Goal: Obtain resource: Download file/media

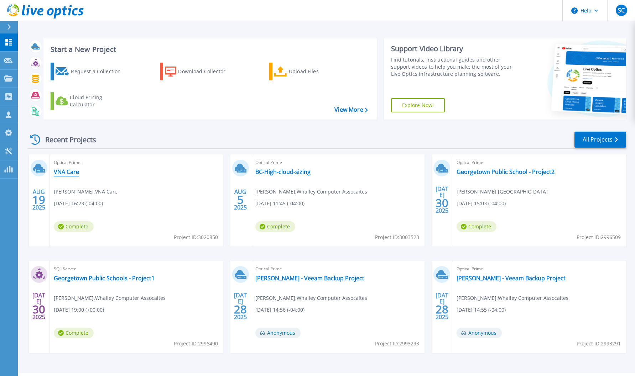
click at [73, 171] on link "VNA Care" at bounding box center [66, 171] width 25 height 7
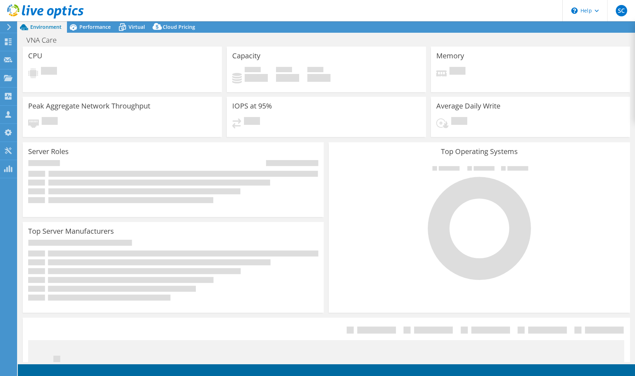
select select "USEast"
select select "USD"
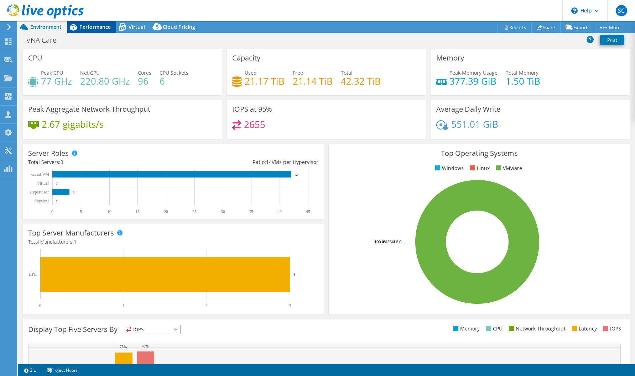
click at [99, 28] on span "Performance" at bounding box center [94, 26] width 31 height 7
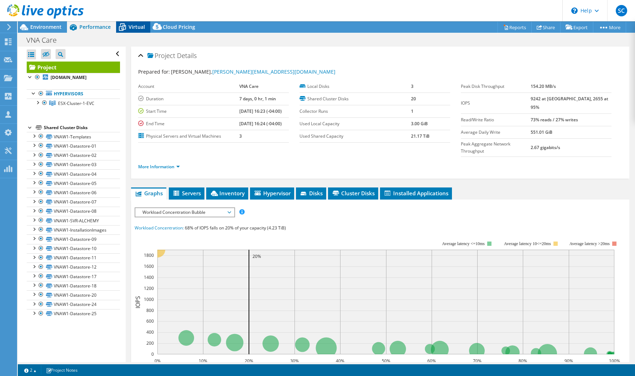
click at [138, 27] on span "Virtual" at bounding box center [136, 26] width 16 height 7
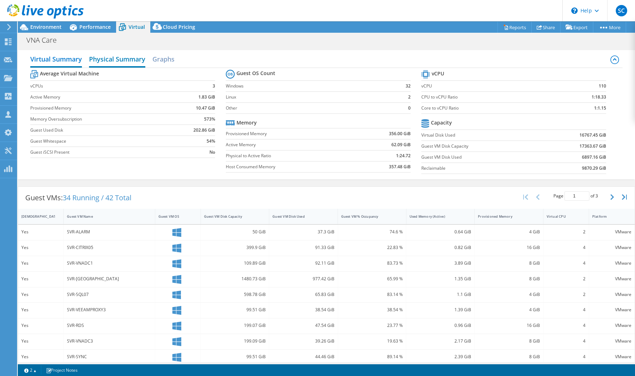
click at [113, 62] on h2 "Physical Summary" at bounding box center [117, 60] width 56 height 16
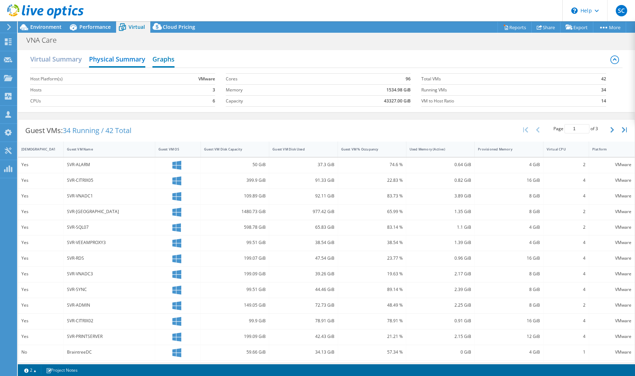
click at [175, 62] on div "Virtual Summary Physical Summary Graphs" at bounding box center [326, 60] width 592 height 16
click at [162, 61] on h2 "Graphs" at bounding box center [163, 60] width 22 height 16
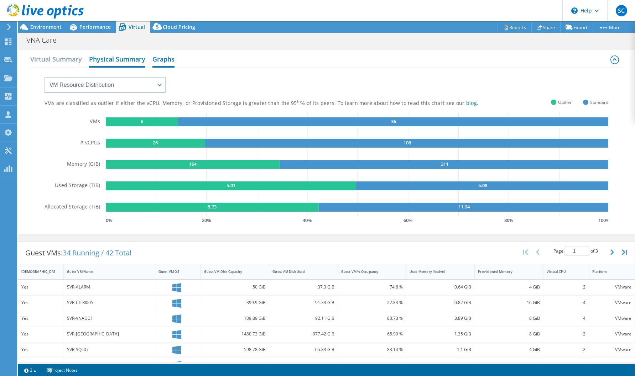
drag, startPoint x: 44, startPoint y: 60, endPoint x: 115, endPoint y: 64, distance: 71.7
click at [44, 60] on h2 "Virtual Summary" at bounding box center [56, 59] width 52 height 14
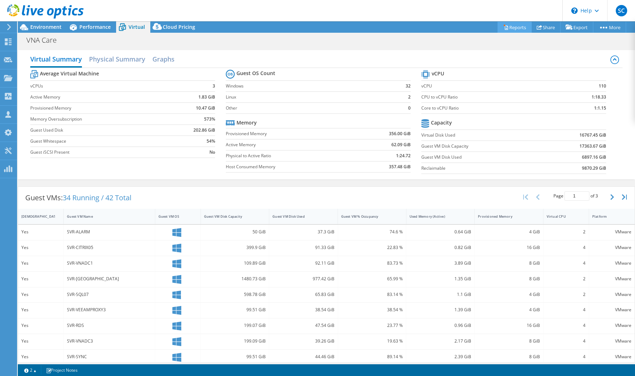
click at [516, 29] on link "Reports" at bounding box center [514, 27] width 34 height 11
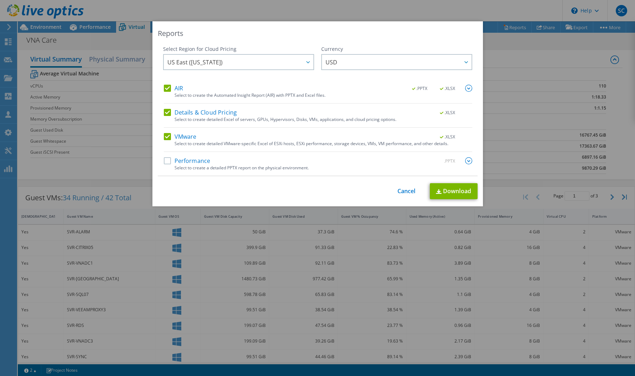
click at [169, 161] on label "Performance" at bounding box center [187, 160] width 47 height 7
click at [0, 0] on input "Performance" at bounding box center [0, 0] width 0 height 0
click at [467, 162] on img at bounding box center [468, 160] width 7 height 7
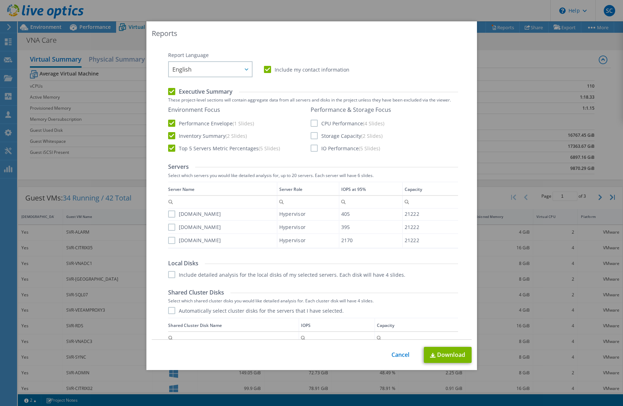
scroll to position [144, 0]
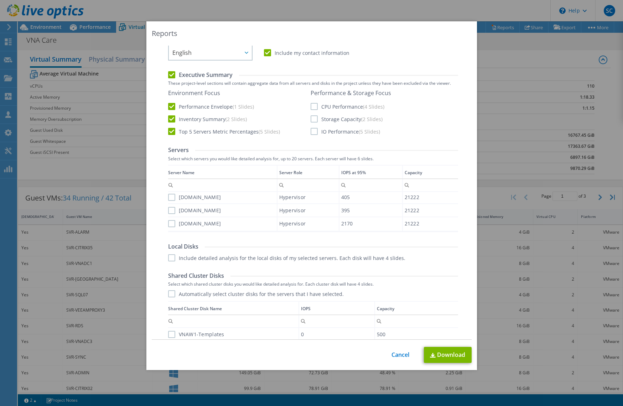
drag, startPoint x: 172, startPoint y: 195, endPoint x: 172, endPoint y: 202, distance: 7.2
click at [172, 195] on label "svr-esx1.vnacarenetwork.net" at bounding box center [194, 197] width 53 height 7
click at [0, 0] on input "svr-esx1.vnacarenetwork.net" at bounding box center [0, 0] width 0 height 0
drag, startPoint x: 171, startPoint y: 207, endPoint x: 171, endPoint y: 217, distance: 10.3
click at [171, 207] on label "svr-esx3.vnacarenetwork.net" at bounding box center [194, 210] width 53 height 7
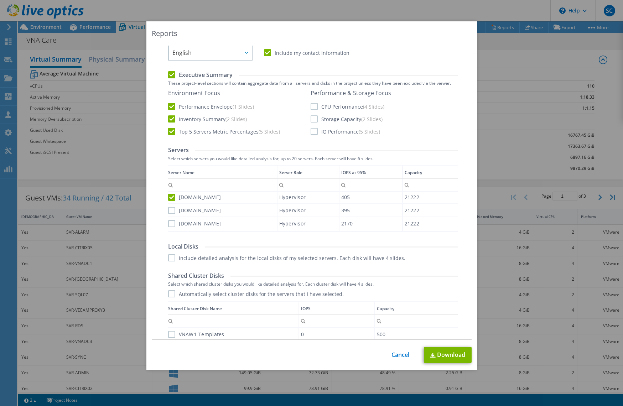
click at [0, 0] on input "svr-esx3.vnacarenetwork.net" at bounding box center [0, 0] width 0 height 0
click at [171, 222] on label "svr-esx2.vnacarenetwork.net" at bounding box center [194, 223] width 53 height 7
click at [0, 0] on input "svr-esx2.vnacarenetwork.net" at bounding box center [0, 0] width 0 height 0
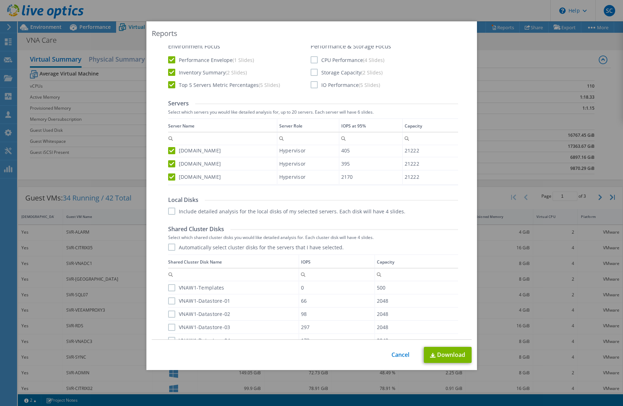
scroll to position [1, 0]
click at [171, 208] on label "Include detailed analysis for the local disks of my selected servers. Each disk…" at bounding box center [286, 211] width 237 height 7
click at [0, 0] on input "Include detailed analysis for the local disks of my selected servers. Each disk…" at bounding box center [0, 0] width 0 height 0
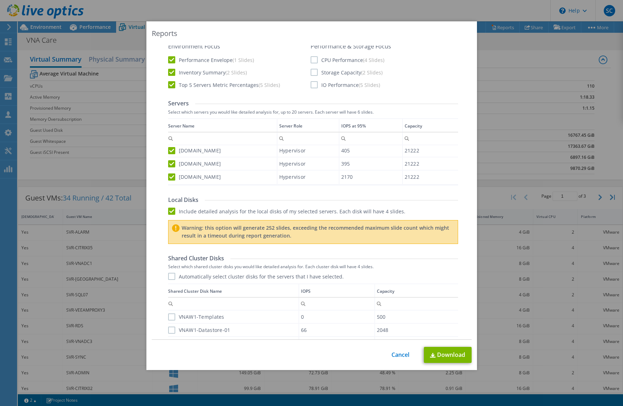
click at [172, 276] on label "Automatically select cluster disks for the servers that I have selected." at bounding box center [255, 276] width 175 height 7
click at [0, 0] on input "Automatically select cluster disks for the servers that I have selected." at bounding box center [0, 0] width 0 height 0
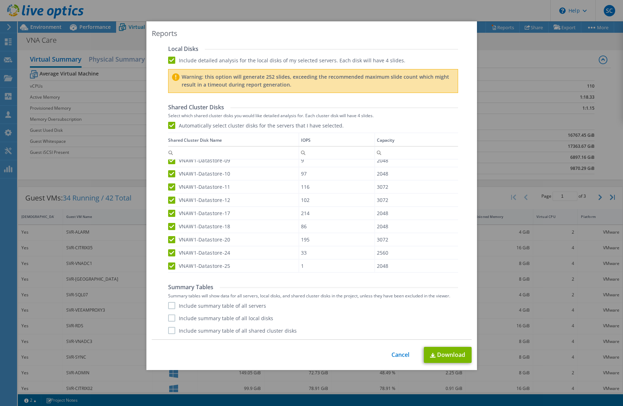
scroll to position [342, 0]
drag, startPoint x: 170, startPoint y: 303, endPoint x: 172, endPoint y: 315, distance: 12.2
click at [171, 305] on label "Include summary table of all servers" at bounding box center [217, 305] width 98 height 7
click at [0, 0] on input "Include summary table of all servers" at bounding box center [0, 0] width 0 height 0
click at [172, 319] on label "Include summary table of all local disks" at bounding box center [220, 317] width 105 height 7
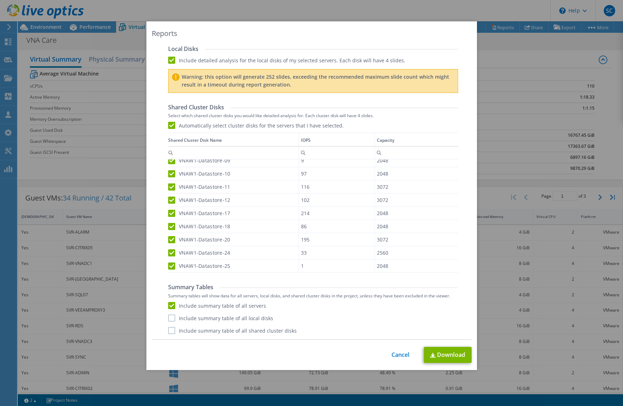
click at [0, 0] on input "Include summary table of all local disks" at bounding box center [0, 0] width 0 height 0
click at [171, 331] on label "Include summary table of all shared cluster disks" at bounding box center [232, 330] width 128 height 7
click at [0, 0] on input "Include summary table of all shared cluster disks" at bounding box center [0, 0] width 0 height 0
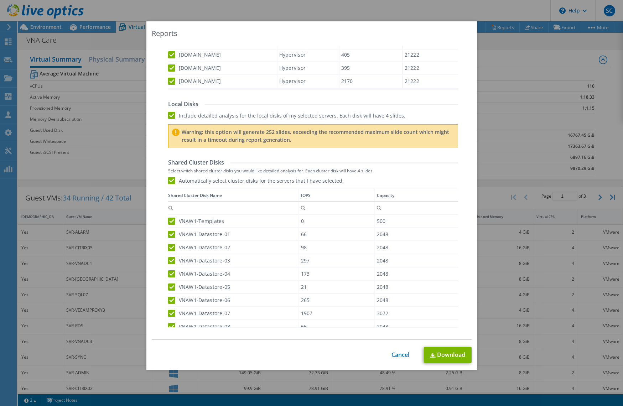
scroll to position [328, 0]
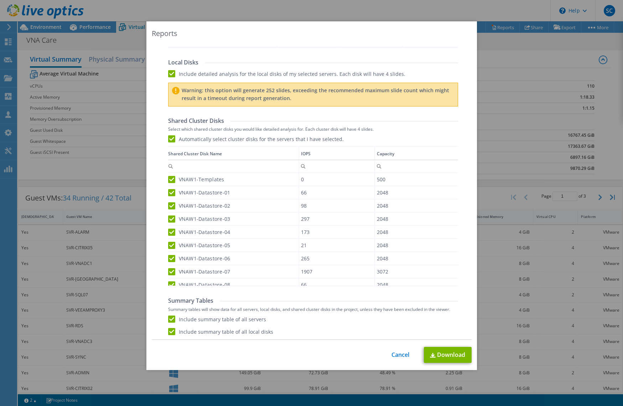
click at [174, 137] on label "Automatically select cluster disks for the servers that I have selected." at bounding box center [255, 138] width 175 height 7
click at [0, 0] on input "Automatically select cluster disks for the servers that I have selected." at bounding box center [0, 0] width 0 height 0
click at [173, 139] on label "Automatically select cluster disks for the servers that I have selected." at bounding box center [255, 138] width 175 height 7
click at [0, 0] on input "Automatically select cluster disks for the servers that I have selected." at bounding box center [0, 0] width 0 height 0
click at [173, 139] on label "Automatically select cluster disks for the servers that I have selected." at bounding box center [255, 138] width 175 height 7
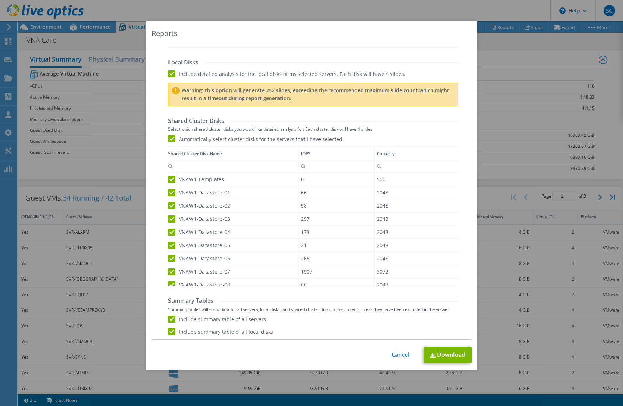
click at [0, 0] on input "Automatically select cluster disks for the servers that I have selected." at bounding box center [0, 0] width 0 height 0
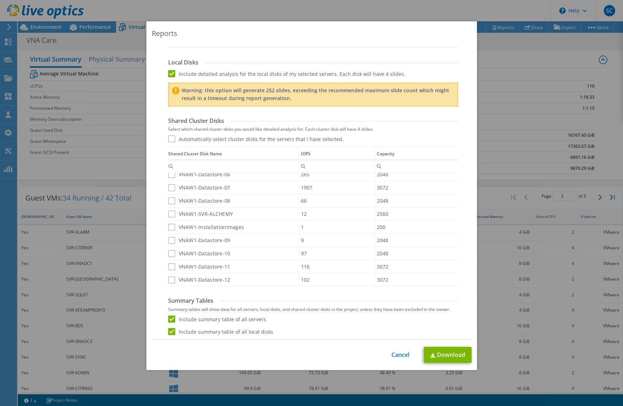
scroll to position [111, 0]
click at [171, 320] on label "Include summary table of all servers" at bounding box center [217, 318] width 98 height 7
click at [0, 0] on input "Include summary table of all servers" at bounding box center [0, 0] width 0 height 0
click at [170, 335] on div "Include summary table of all servers Include summary table of all local disks I…" at bounding box center [313, 331] width 290 height 32
drag, startPoint x: 171, startPoint y: 332, endPoint x: 171, endPoint y: 327, distance: 4.6
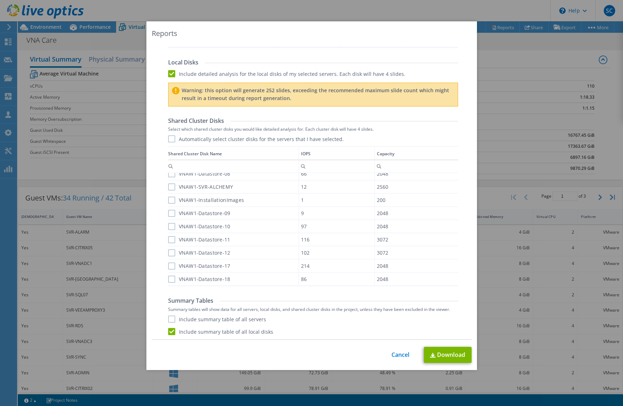
click at [171, 332] on label "Include summary table of all local disks" at bounding box center [220, 331] width 105 height 7
click at [0, 0] on input "Include summary table of all local disks" at bounding box center [0, 0] width 0 height 0
click at [171, 319] on label "Include summary table of all servers" at bounding box center [217, 318] width 98 height 7
click at [0, 0] on input "Include summary table of all servers" at bounding box center [0, 0] width 0 height 0
drag, startPoint x: 169, startPoint y: 334, endPoint x: 173, endPoint y: 318, distance: 16.3
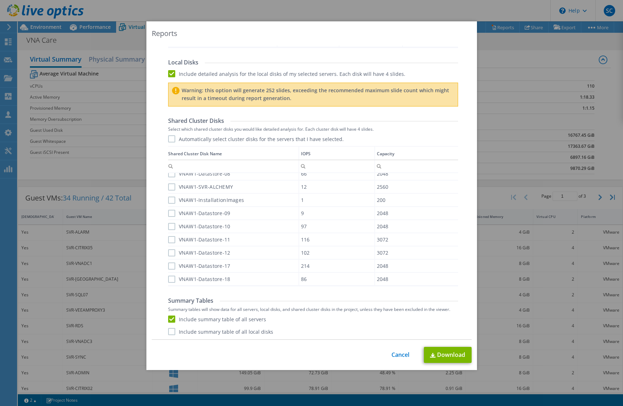
click at [169, 334] on label "Include summary table of all local disks" at bounding box center [220, 331] width 105 height 7
click at [0, 0] on input "Include summary table of all local disks" at bounding box center [0, 0] width 0 height 0
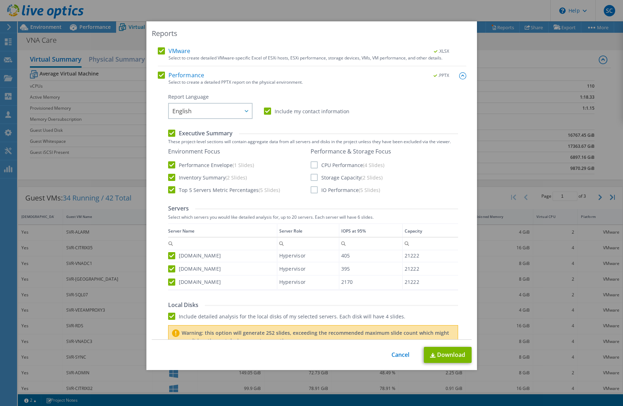
scroll to position [33, 0]
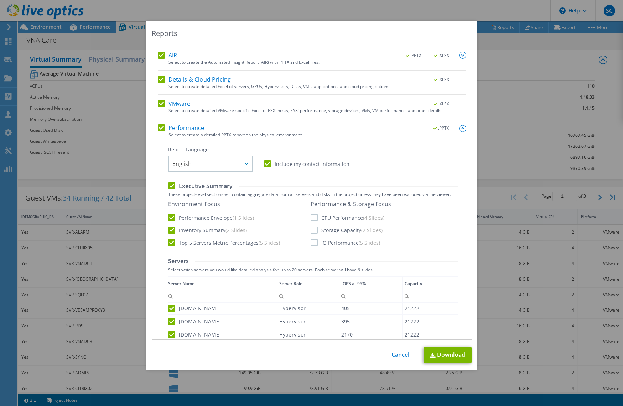
click at [172, 184] on label "Executive Summary" at bounding box center [200, 186] width 64 height 8
click at [0, 0] on input "Executive Summary" at bounding box center [0, 0] width 0 height 0
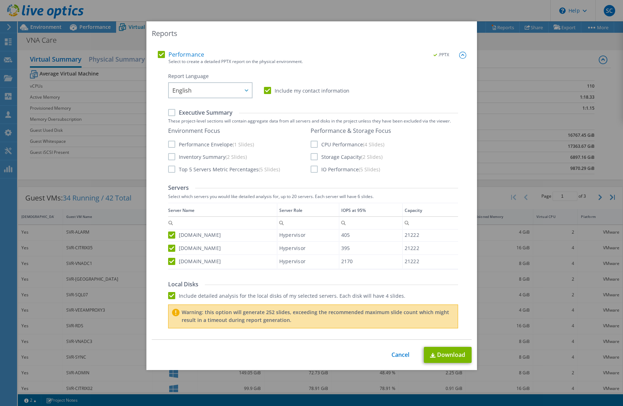
scroll to position [108, 0]
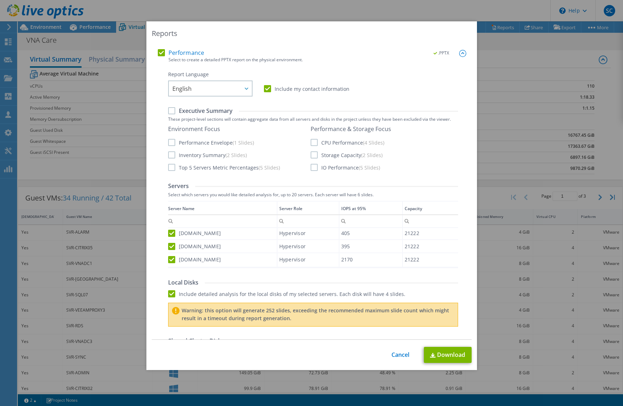
click at [172, 293] on label "Include detailed analysis for the local disks of my selected servers. Each disk…" at bounding box center [286, 293] width 237 height 7
click at [0, 0] on input "Include detailed analysis for the local disks of my selected servers. Each disk…" at bounding box center [0, 0] width 0 height 0
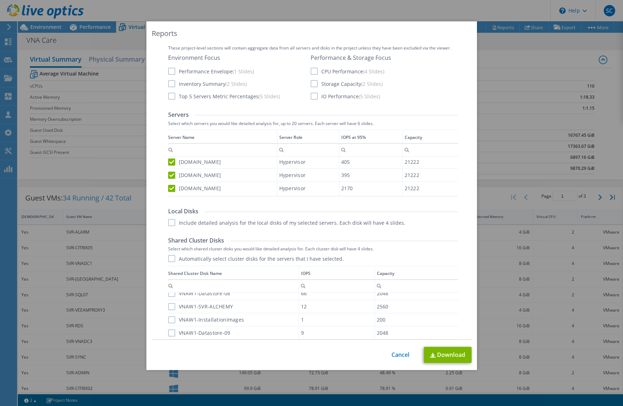
click at [172, 260] on label "Automatically select cluster disks for the servers that I have selected." at bounding box center [255, 258] width 175 height 7
click at [0, 0] on input "Automatically select cluster disks for the servers that I have selected." at bounding box center [0, 0] width 0 height 0
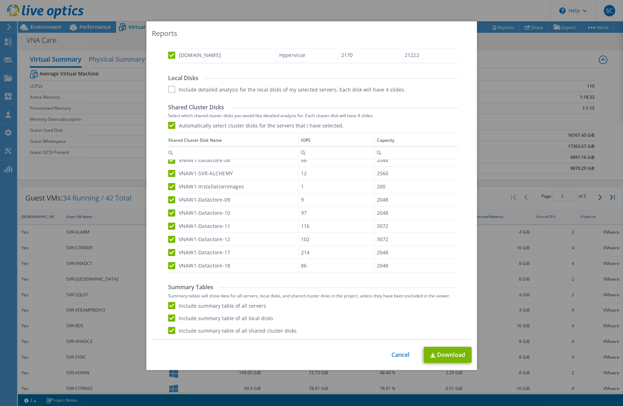
scroll to position [313, 0]
click at [446, 356] on link "Download" at bounding box center [448, 355] width 48 height 16
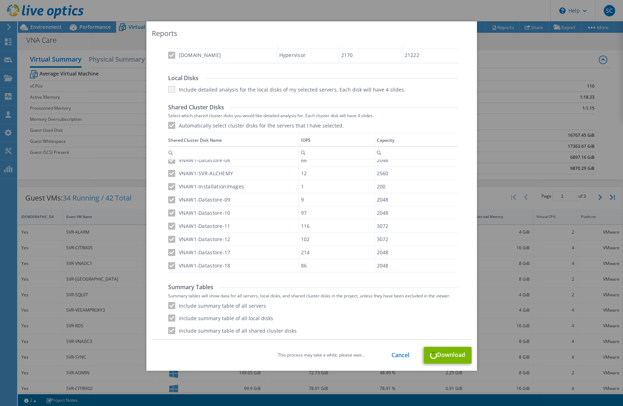
scroll to position [111, 0]
